Goal: Find specific page/section: Find specific page/section

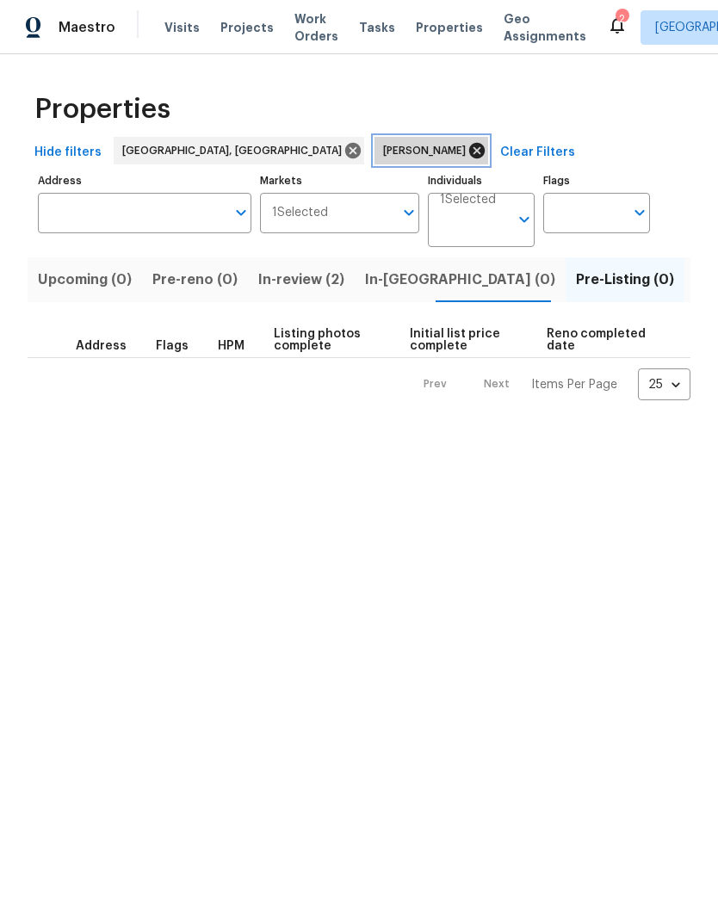
click at [469, 156] on icon at bounding box center [476, 150] width 15 height 15
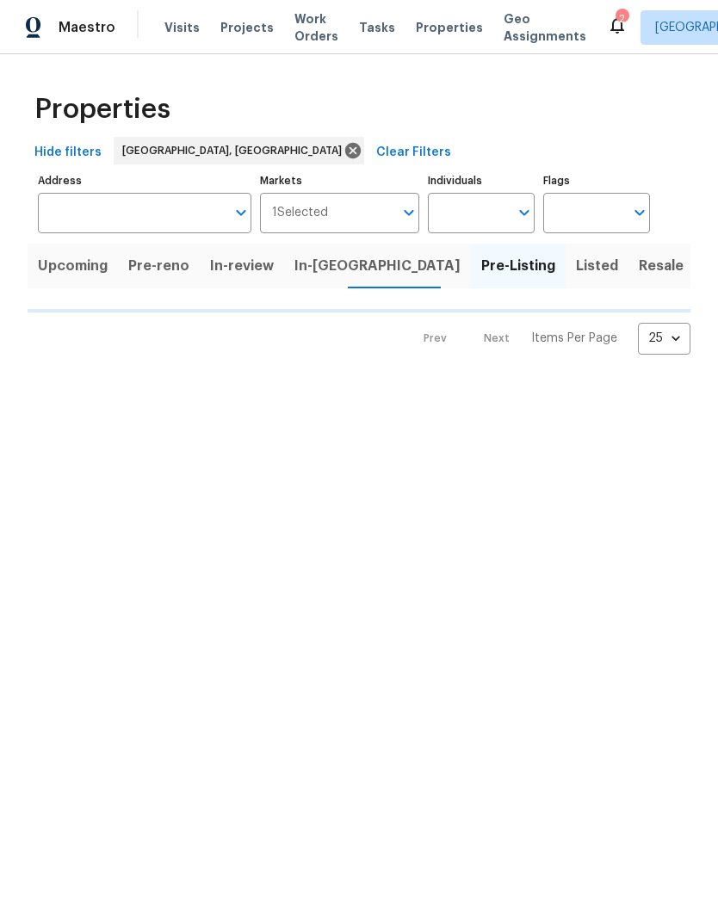
click at [565, 281] on button "Listed" at bounding box center [596, 266] width 63 height 45
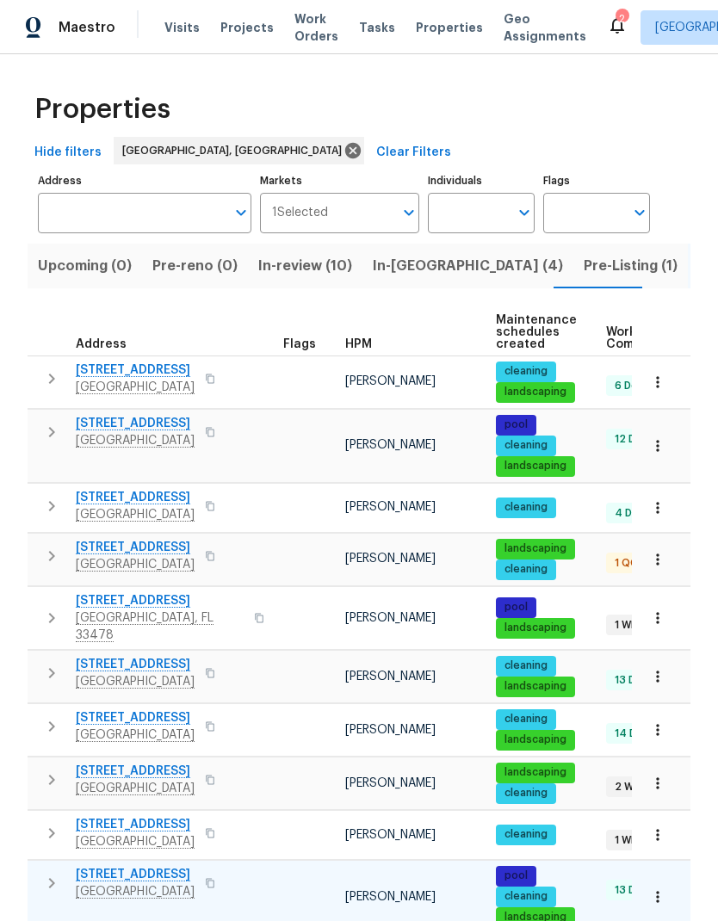
click at [40, 610] on button "button" at bounding box center [51, 883] width 34 height 34
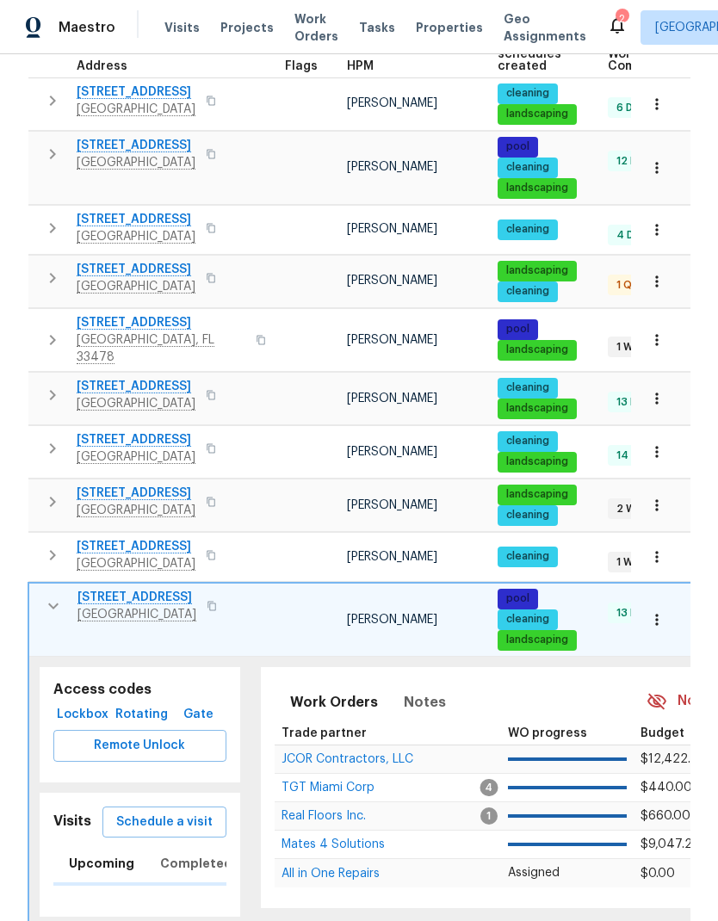
scroll to position [275, 0]
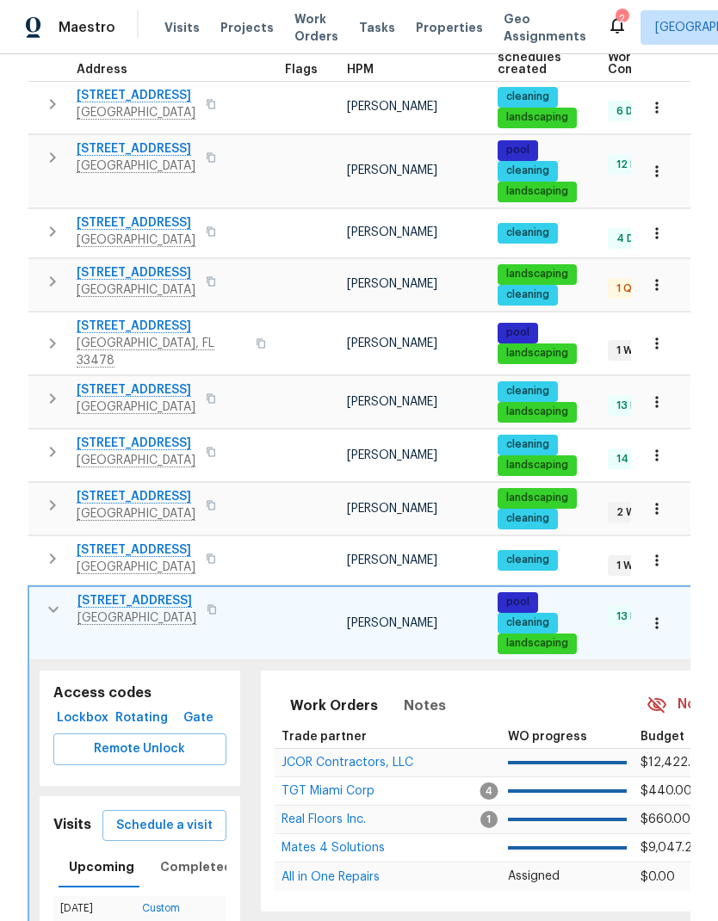
click at [663, 610] on icon "button" at bounding box center [656, 622] width 17 height 17
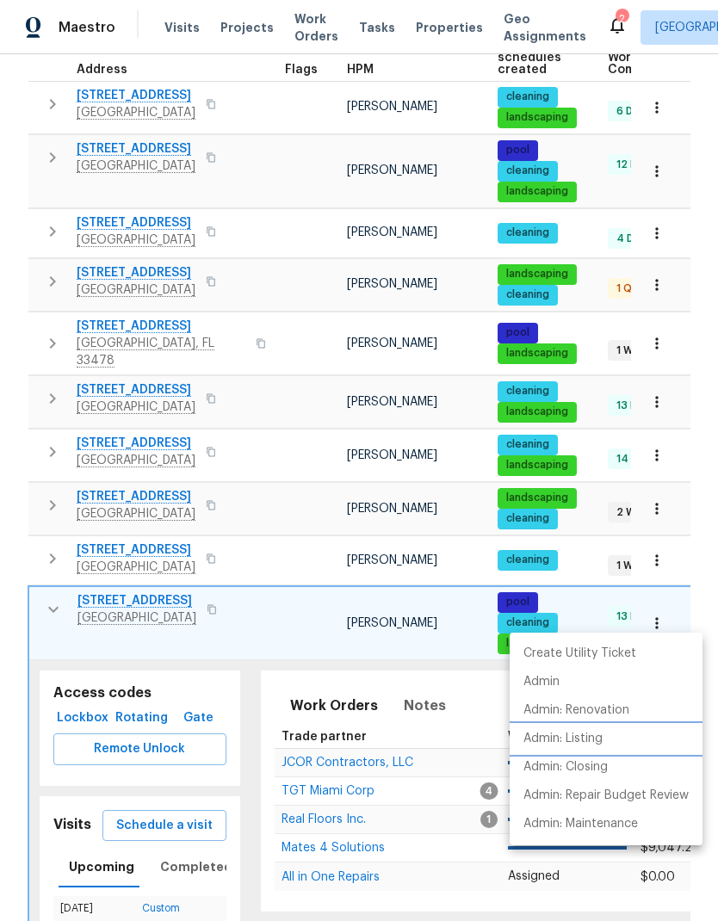
click at [551, 610] on p "Admin: Listing" at bounding box center [562, 739] width 79 height 18
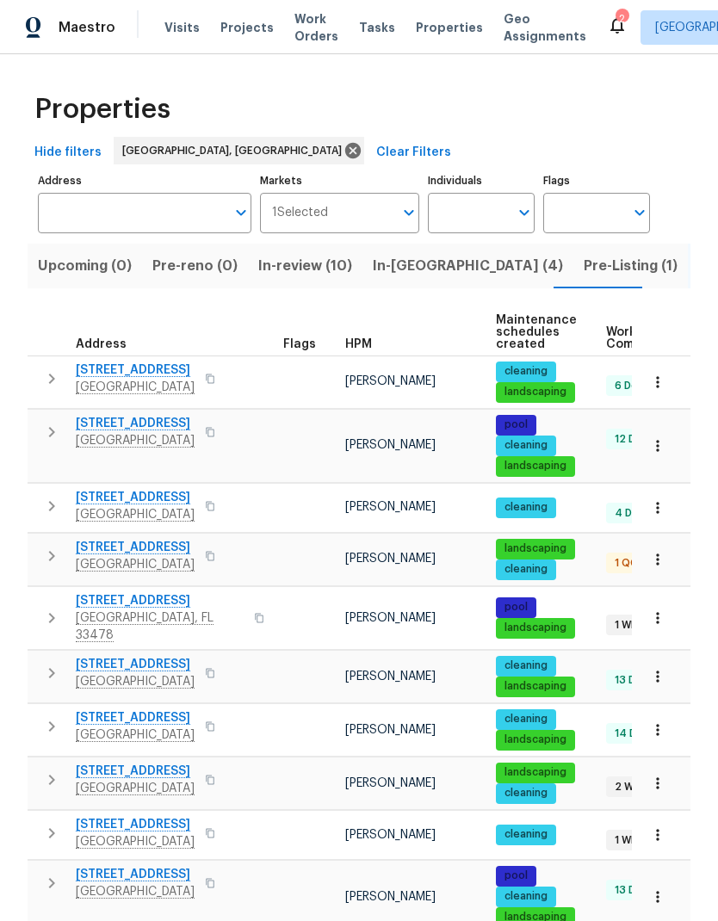
scroll to position [4, 0]
